Goal: Transaction & Acquisition: Obtain resource

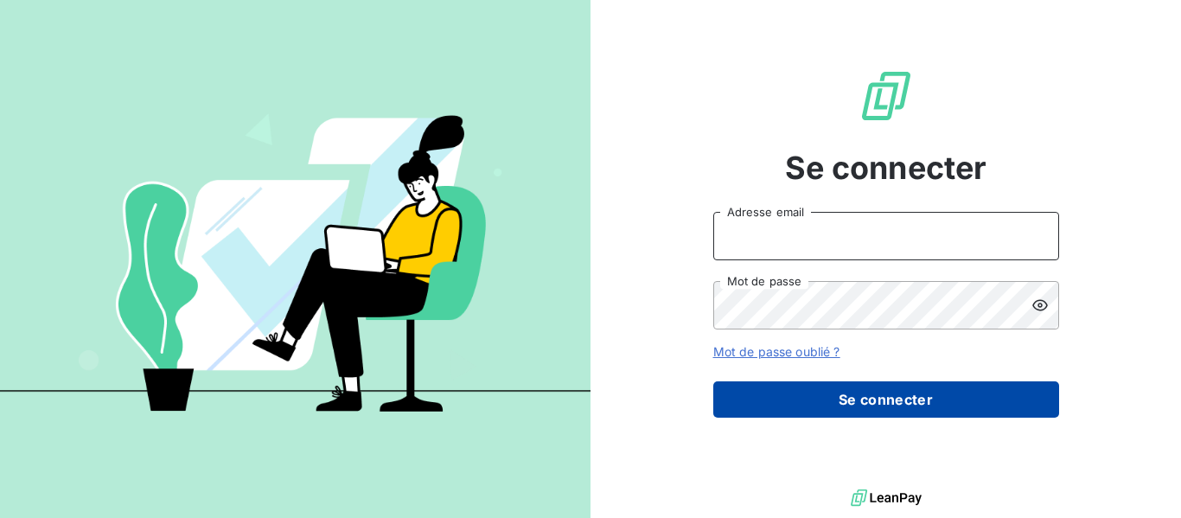
type input "compta.clients@atypique.eco"
click at [882, 399] on button "Se connecter" at bounding box center [886, 399] width 346 height 36
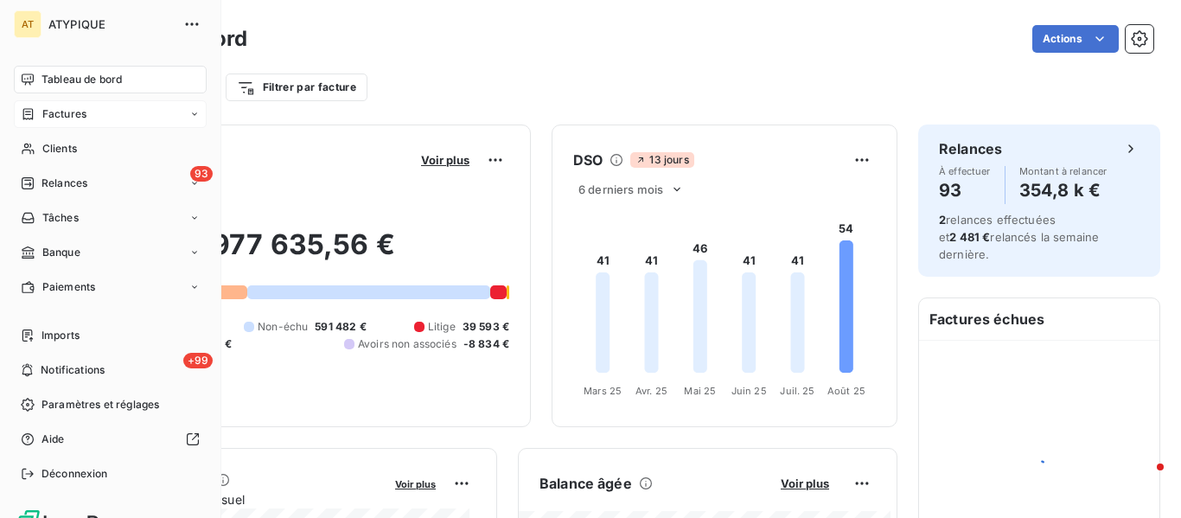
click at [54, 110] on span "Factures" at bounding box center [64, 114] width 44 height 16
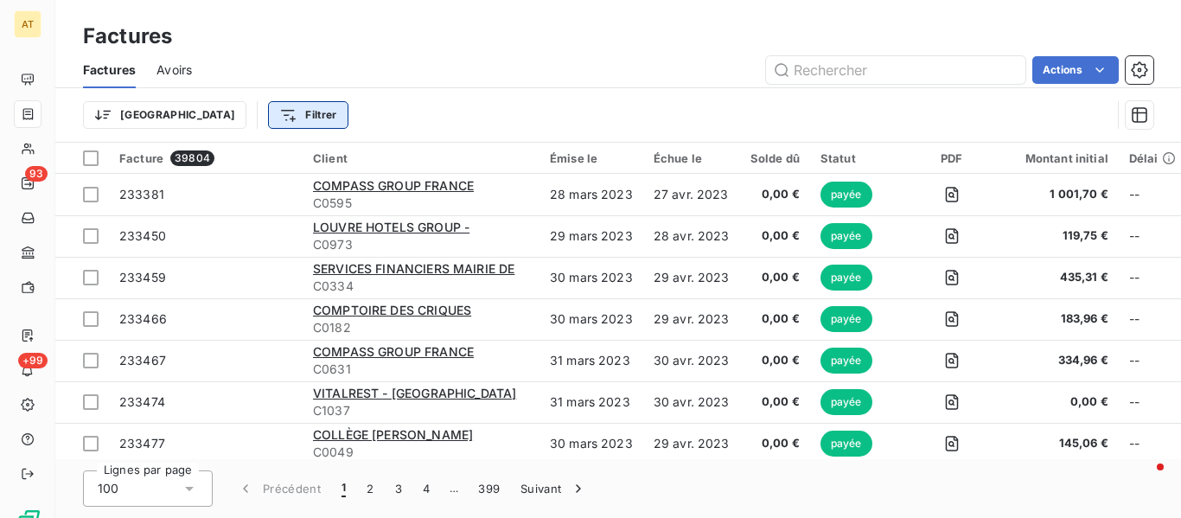
click at [239, 124] on html "AT 93 +99 Factures Factures Avoirs Actions Trier Filtrer Facture 39804 Client É…" at bounding box center [590, 259] width 1181 height 518
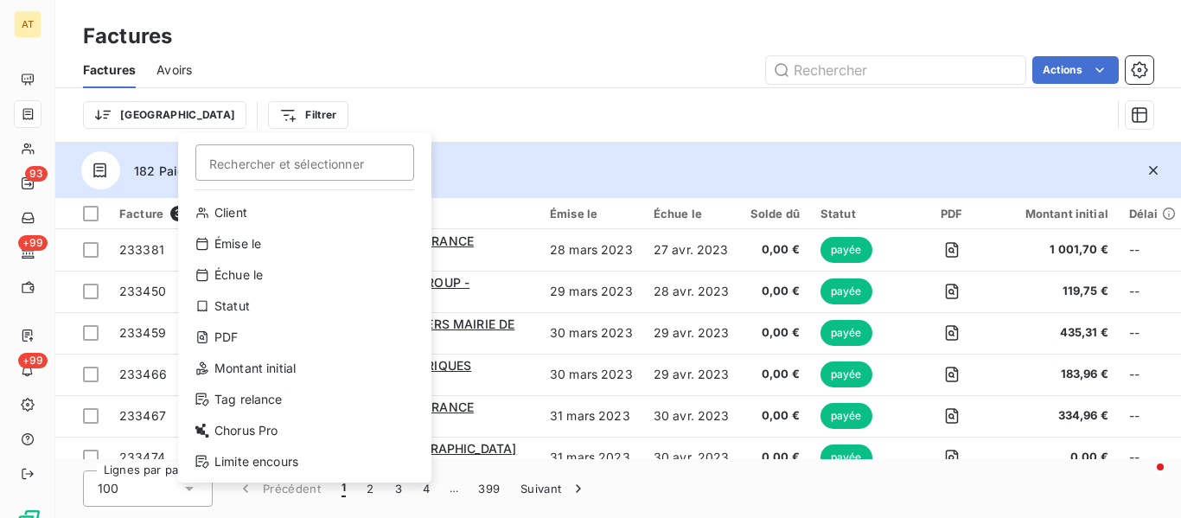
click at [504, 118] on html "AT 93 +99 +99 Factures Factures Avoirs Actions Trier Filtrer Rechercher et séle…" at bounding box center [590, 259] width 1181 height 518
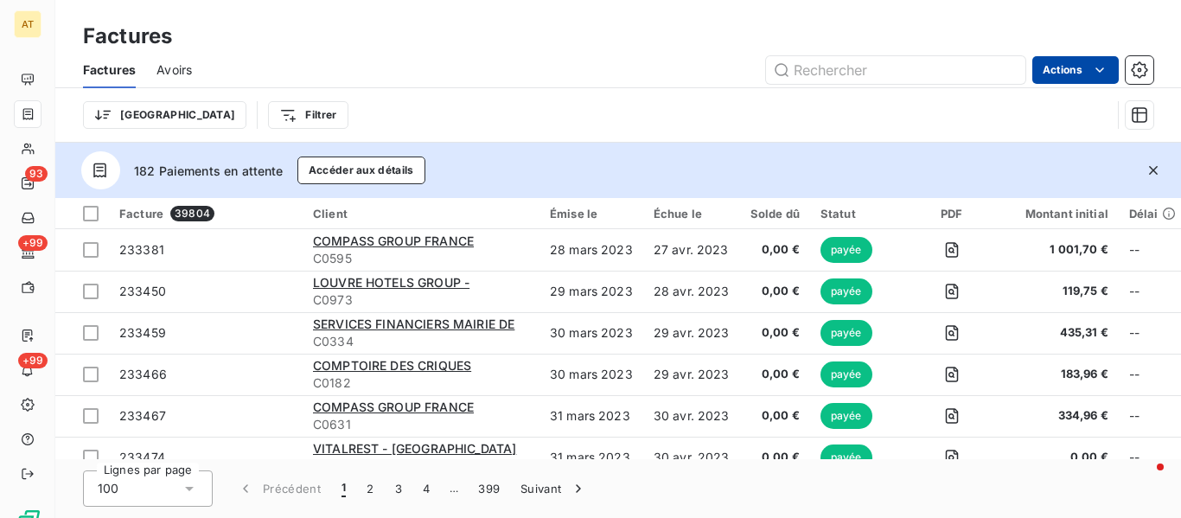
click at [1089, 71] on html "AT 93 +99 +99 Factures Factures Avoirs Actions Trier Filtrer 182 Paiements en a…" at bounding box center [590, 259] width 1181 height 518
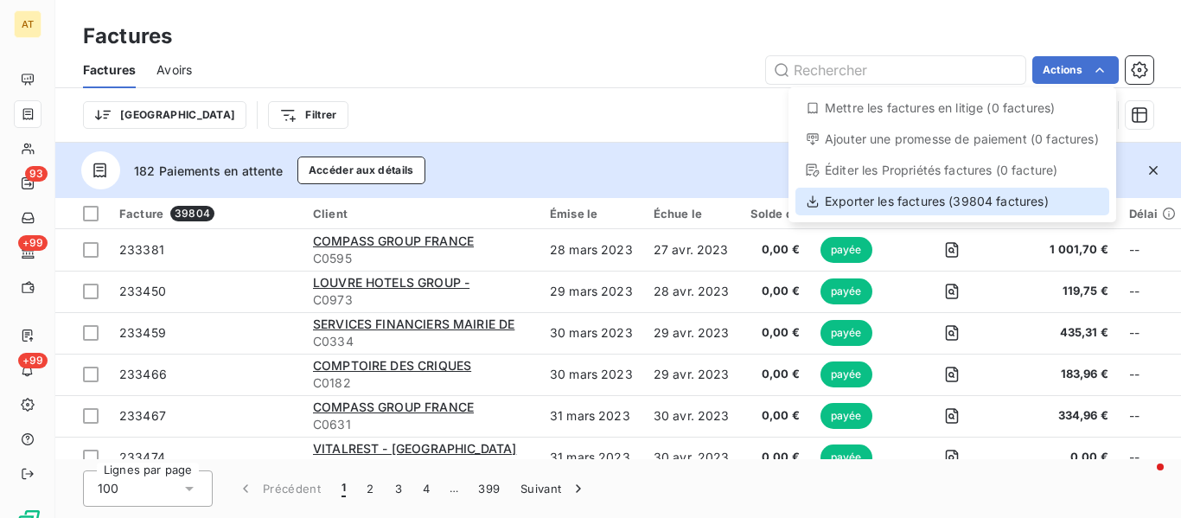
click at [903, 202] on div "Exporter les factures (39804 factures)" at bounding box center [952, 202] width 314 height 28
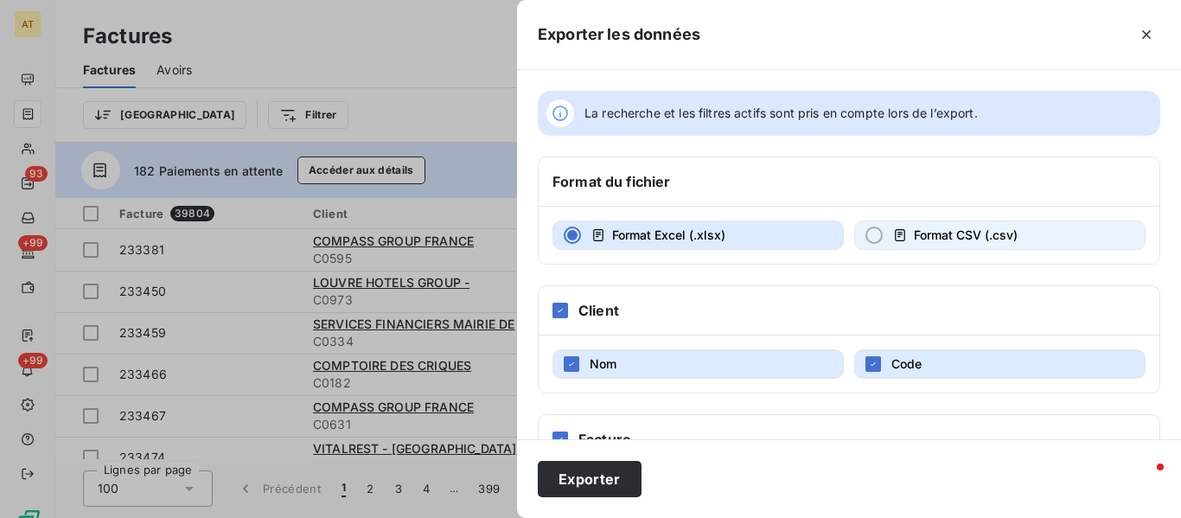
click at [930, 237] on span "Format CSV (.csv)" at bounding box center [966, 234] width 104 height 15
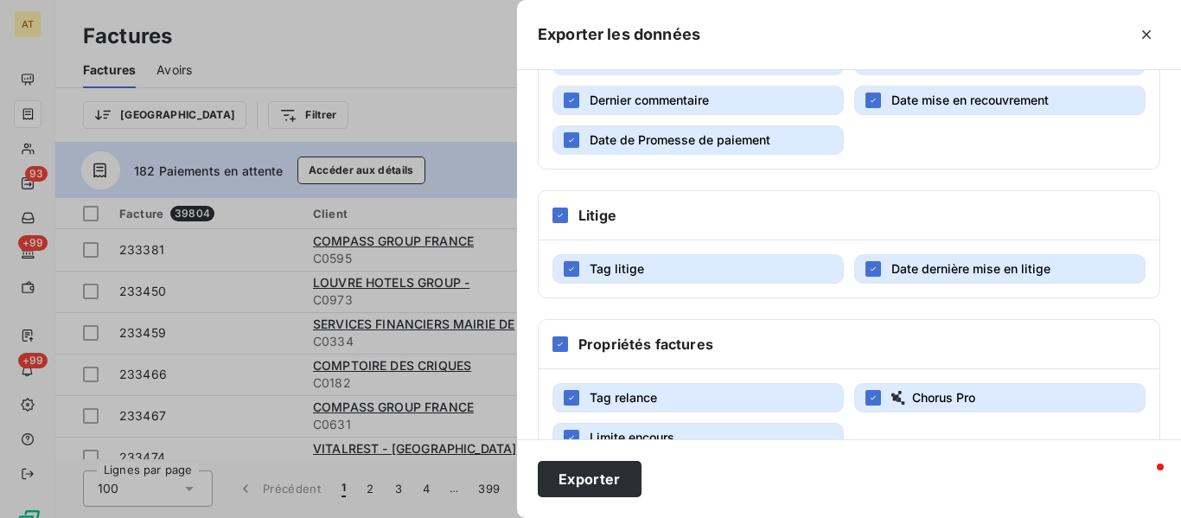
scroll to position [519, 0]
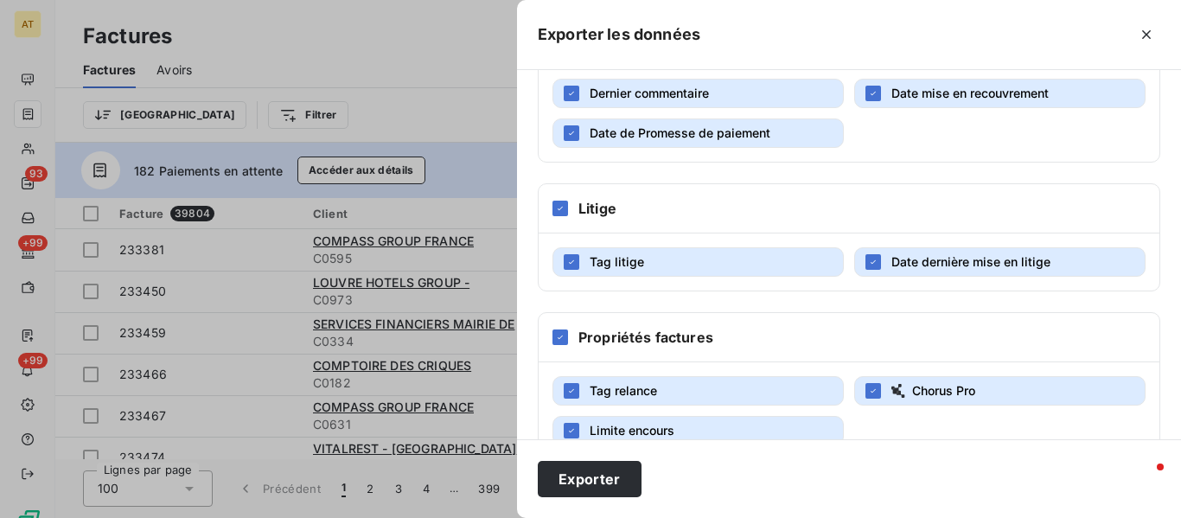
click at [735, 138] on span "Date de Promesse de paiement" at bounding box center [680, 132] width 181 height 15
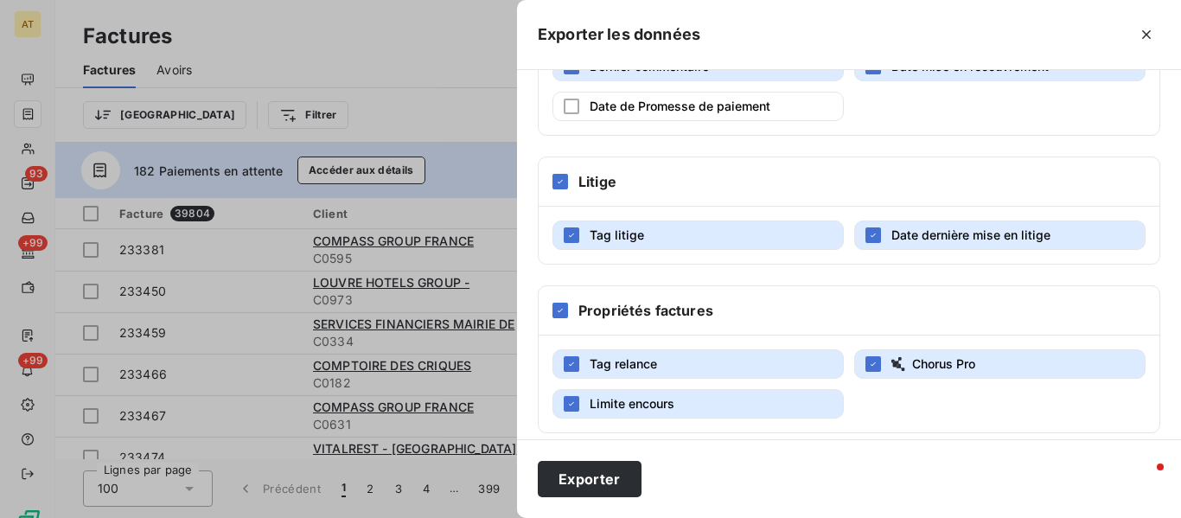
scroll to position [560, 0]
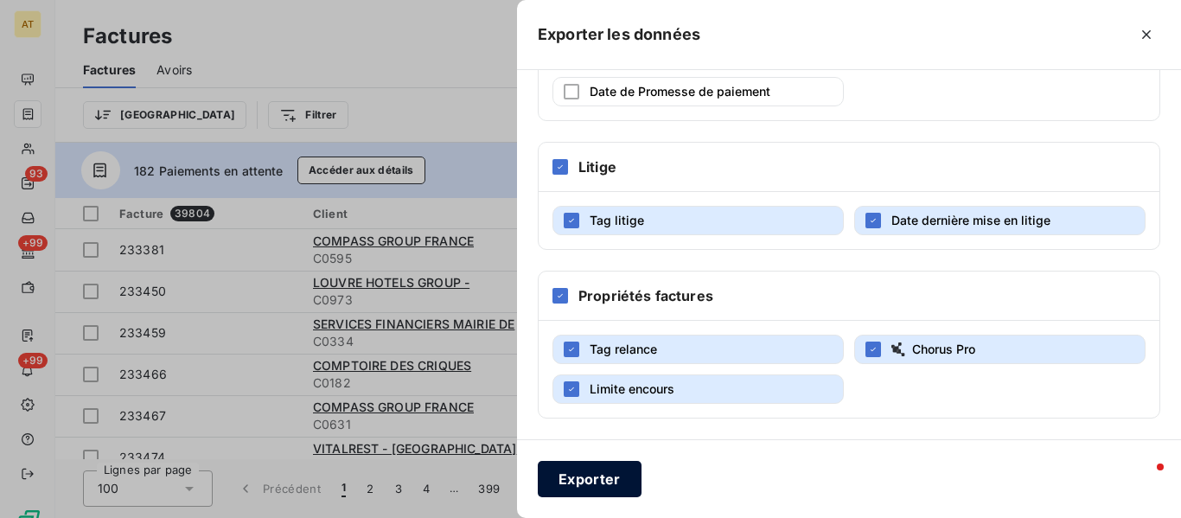
click at [598, 473] on button "Exporter" at bounding box center [590, 479] width 104 height 36
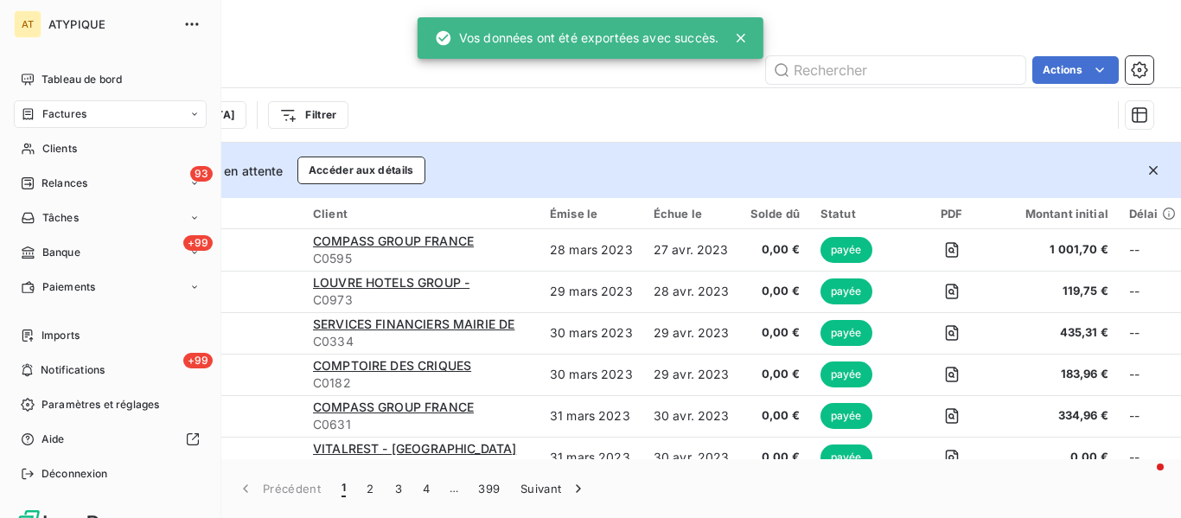
click at [29, 112] on icon at bounding box center [28, 113] width 10 height 11
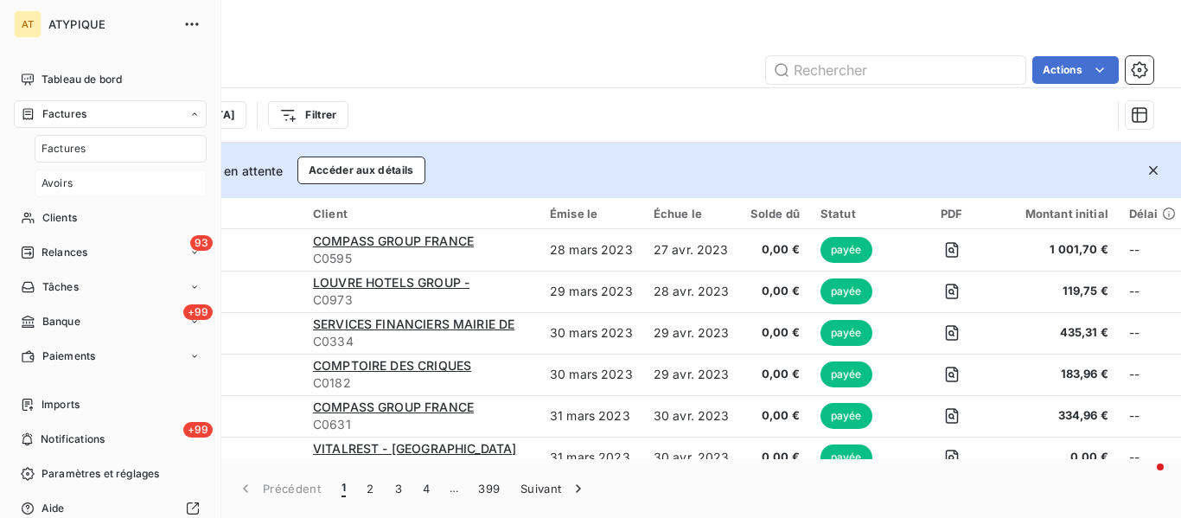
click at [68, 185] on span "Avoirs" at bounding box center [57, 184] width 31 height 16
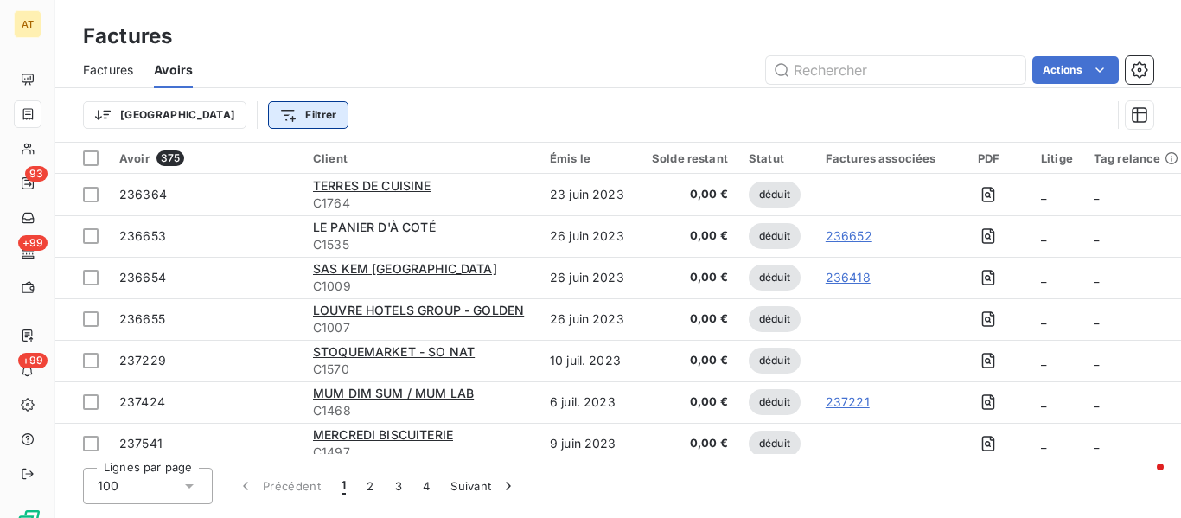
click at [226, 111] on html "AT 93 +99 +99 Factures Factures Avoirs Actions Trier Filtrer Avoir 375 Client É…" at bounding box center [590, 259] width 1181 height 518
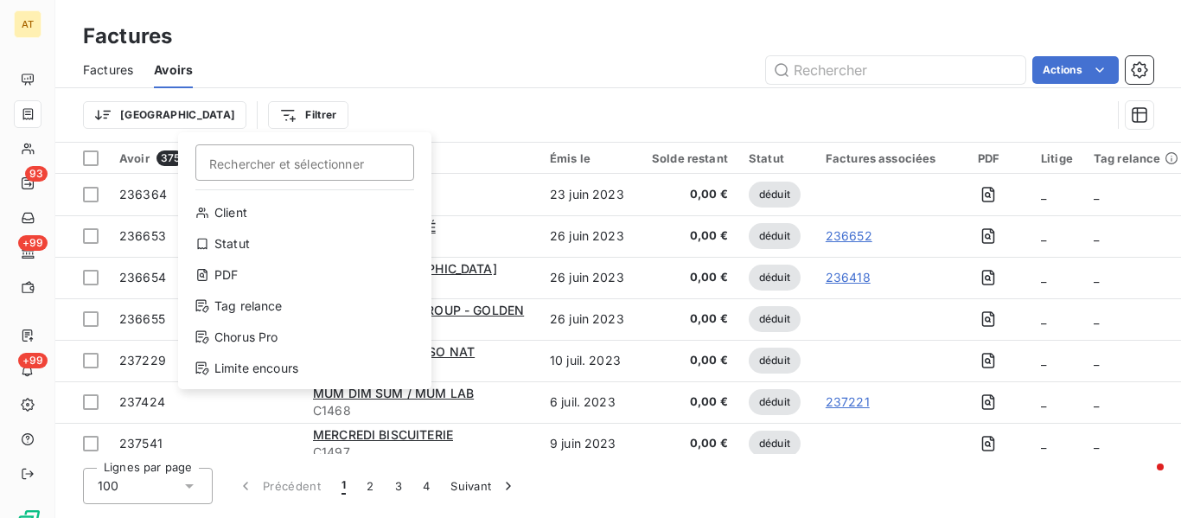
click at [499, 106] on html "AT 93 +99 +99 Factures Factures Avoirs Actions Trier Filtrer Rechercher et séle…" at bounding box center [590, 259] width 1181 height 518
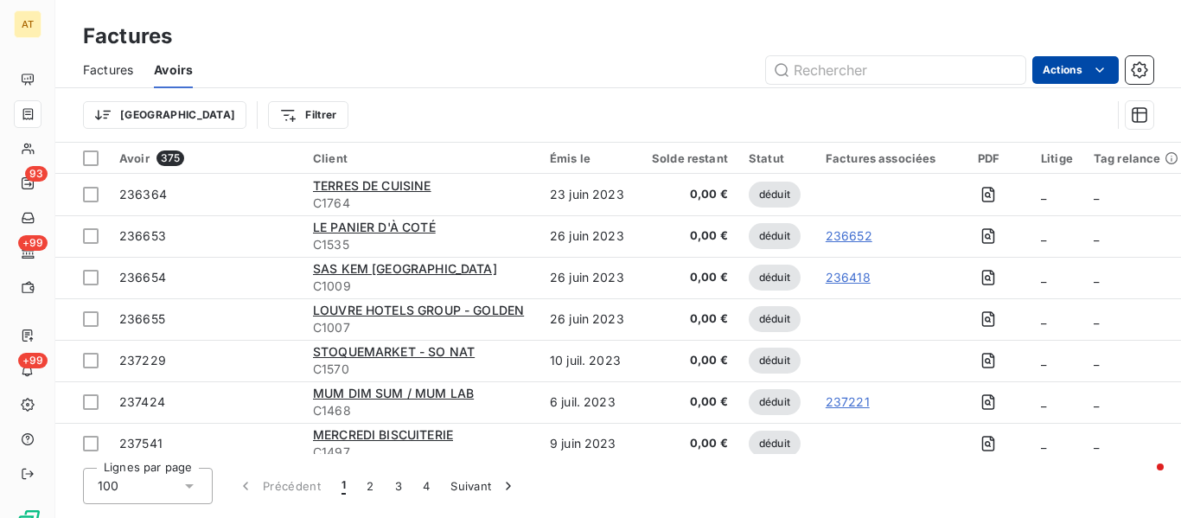
click at [1062, 73] on html "AT 93 +99 +99 Factures Factures Avoirs Actions Trier Filtrer Avoir 375 Client É…" at bounding box center [590, 259] width 1181 height 518
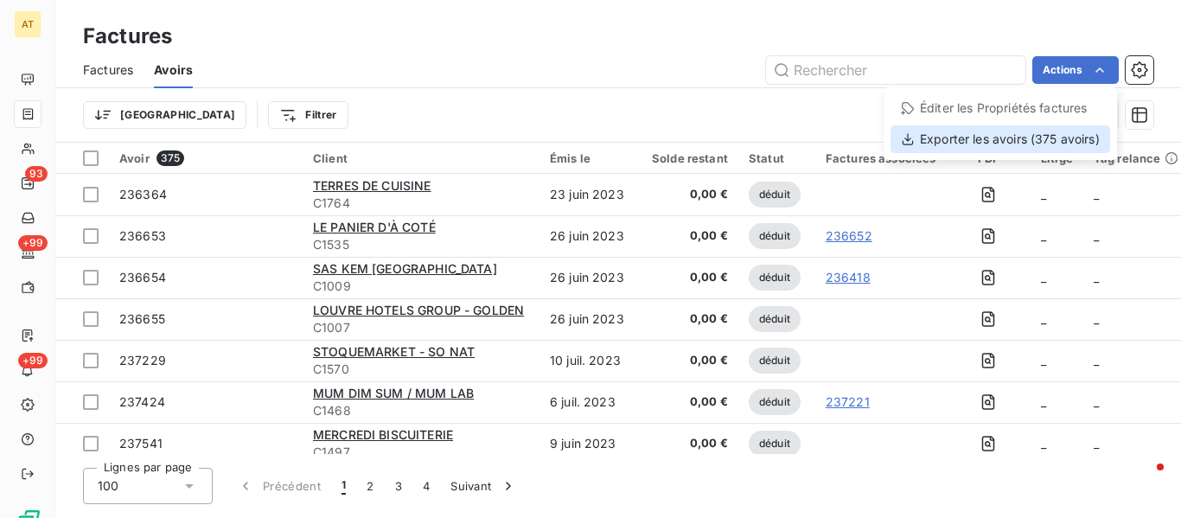
click at [1005, 137] on div "Exporter les avoirs (375 avoirs)" at bounding box center [1001, 139] width 220 height 28
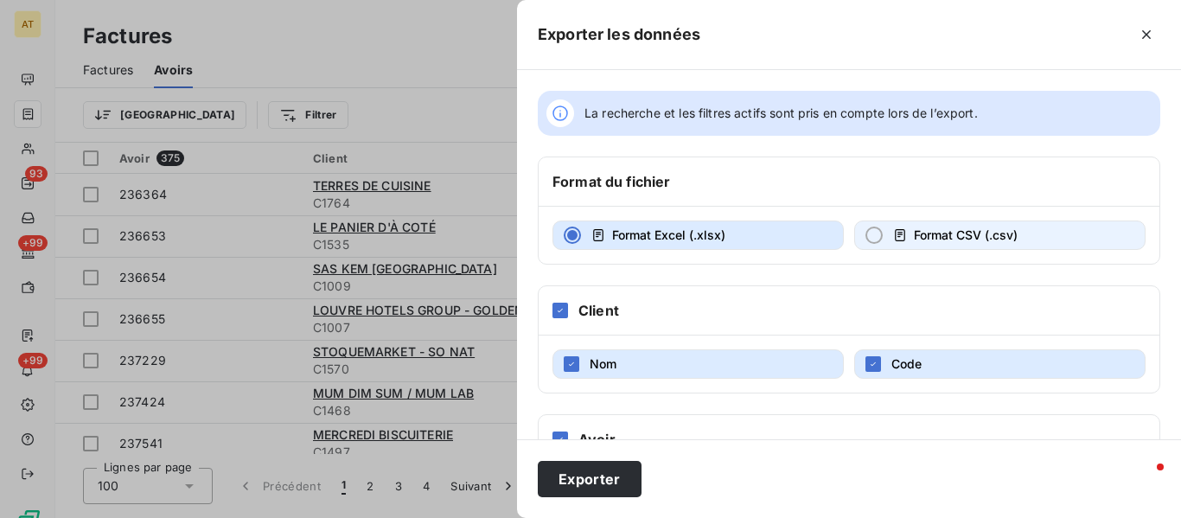
click at [947, 238] on span "Format CSV (.csv)" at bounding box center [966, 234] width 104 height 15
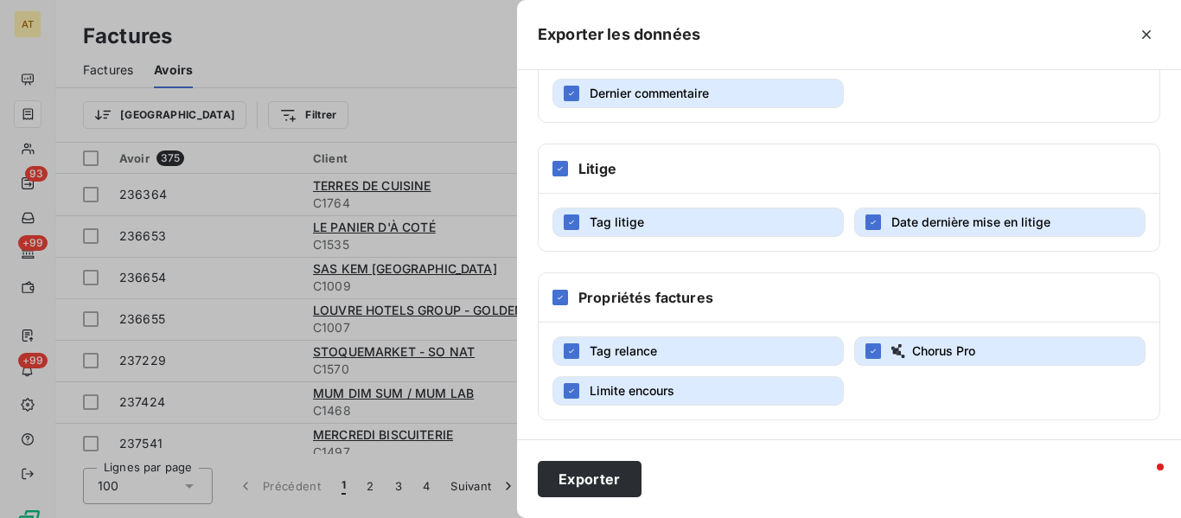
scroll to position [521, 0]
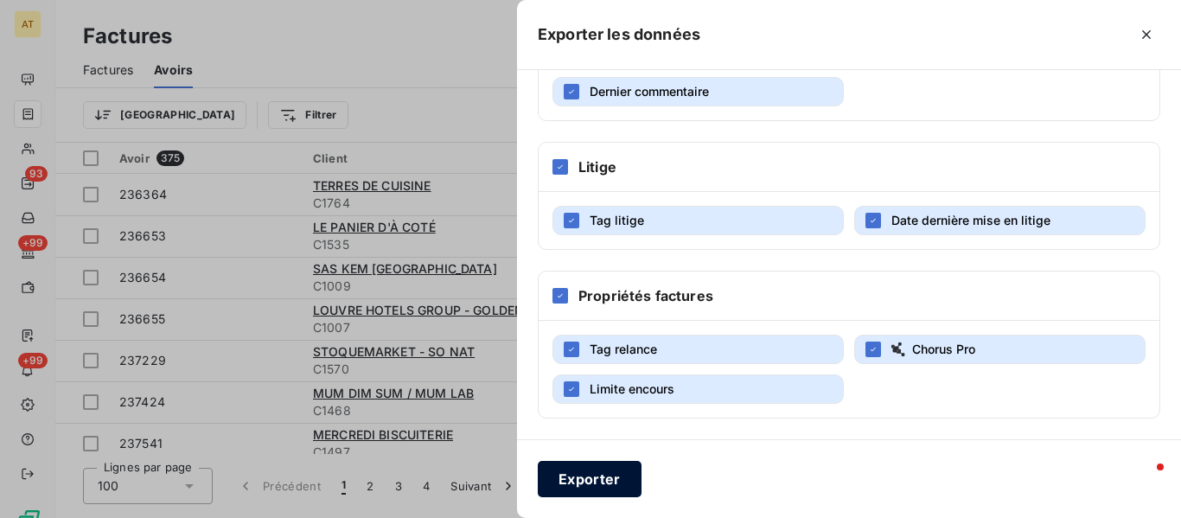
click at [597, 475] on button "Exporter" at bounding box center [590, 479] width 104 height 36
